Goal: Check status: Check status

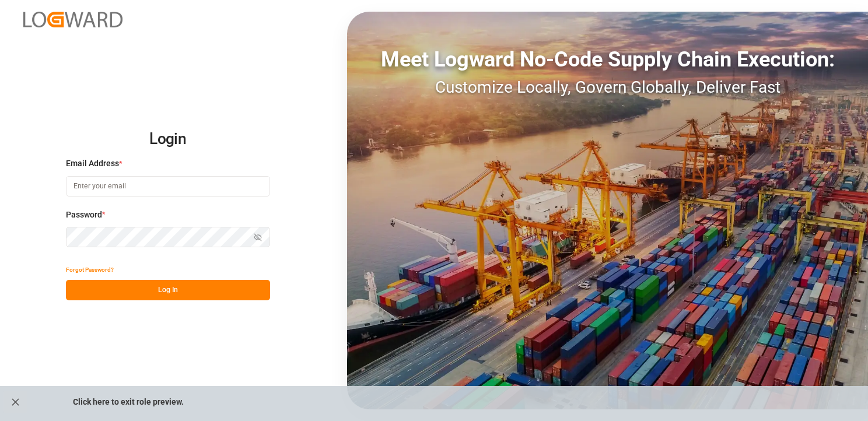
type input "h.klimavets@lodec.asia"
click at [202, 292] on button "Log In" at bounding box center [168, 290] width 204 height 20
